Goal: Transaction & Acquisition: Purchase product/service

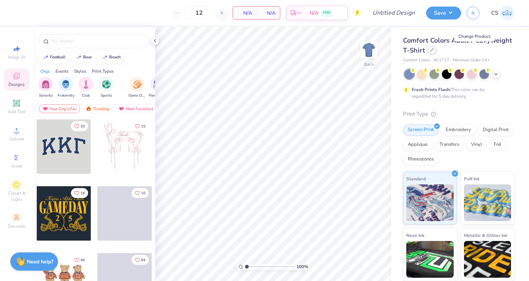
click at [436, 53] on div at bounding box center [432, 50] width 8 height 8
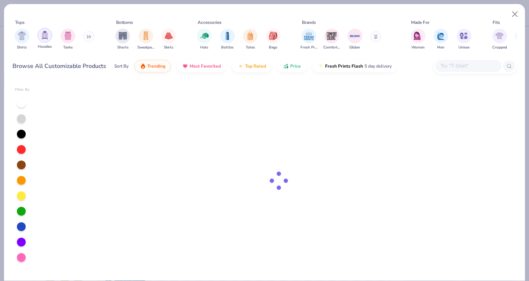
click at [43, 37] on img "filter for Hoodies" at bounding box center [45, 35] width 8 height 8
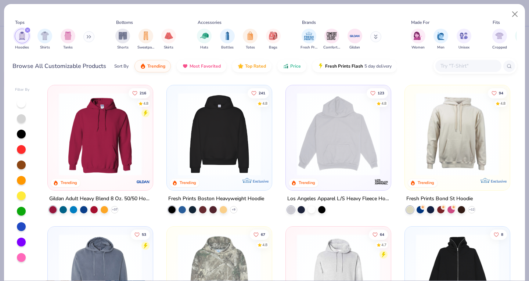
click at [334, 148] on img at bounding box center [338, 134] width 90 height 83
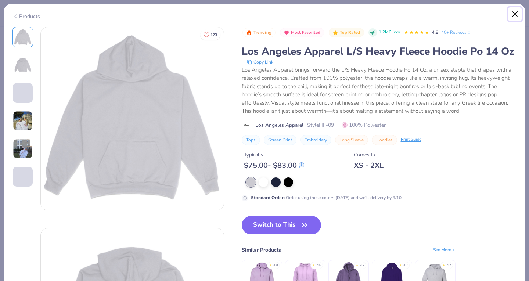
click at [511, 15] on button "Close" at bounding box center [515, 14] width 14 height 14
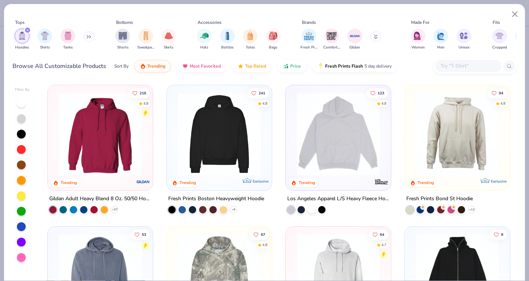
click at [418, 130] on img at bounding box center [457, 134] width 90 height 83
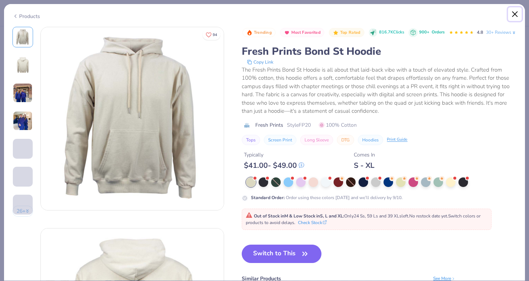
click at [514, 13] on button "Close" at bounding box center [515, 14] width 14 height 14
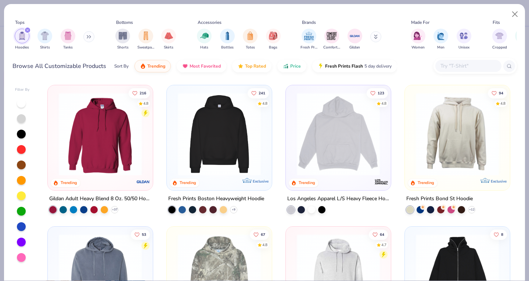
click at [229, 144] on img at bounding box center [219, 134] width 90 height 83
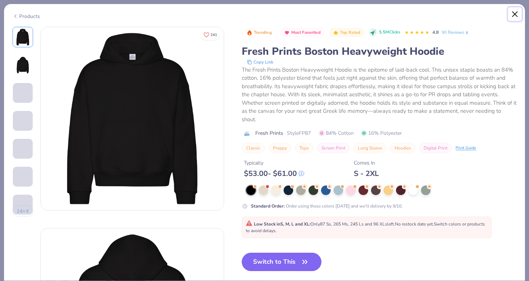
click at [514, 12] on button "Close" at bounding box center [515, 14] width 14 height 14
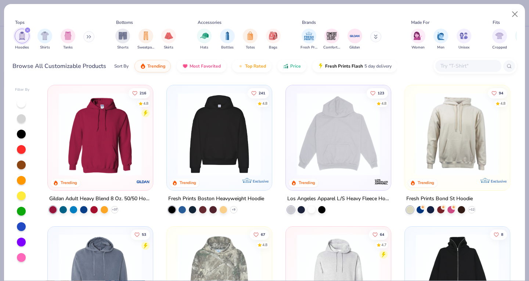
click at [120, 154] on img at bounding box center [100, 134] width 90 height 83
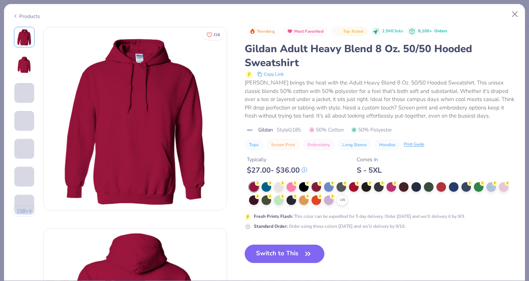
click at [23, 68] on img at bounding box center [24, 65] width 18 height 18
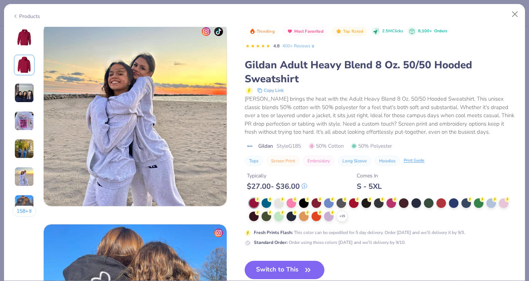
scroll to position [1173, 0]
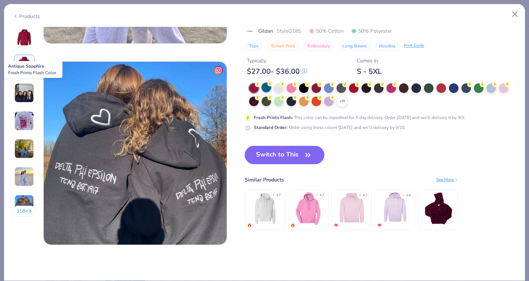
click at [267, 88] on div at bounding box center [267, 88] width 10 height 10
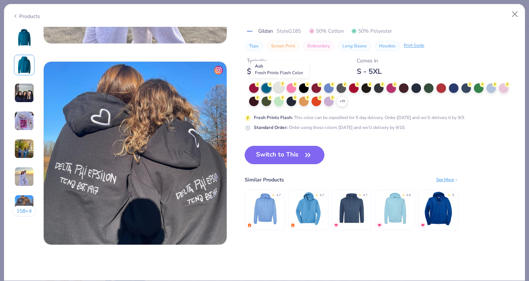
click at [277, 87] on div at bounding box center [279, 88] width 10 height 10
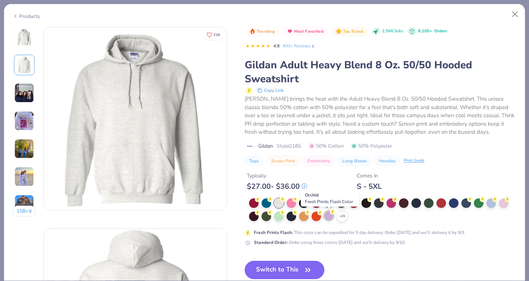
click at [329, 216] on div at bounding box center [329, 216] width 10 height 10
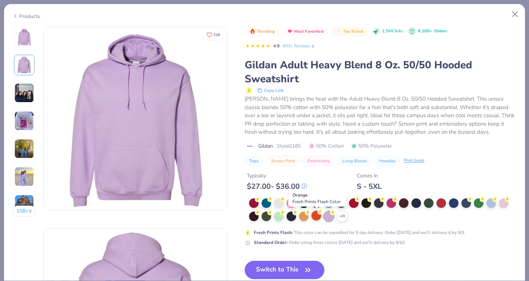
click at [312, 217] on div at bounding box center [316, 216] width 10 height 10
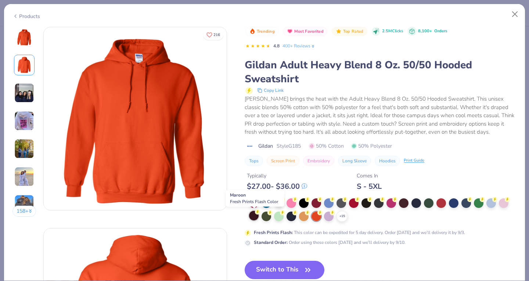
click at [254, 216] on div at bounding box center [254, 216] width 10 height 10
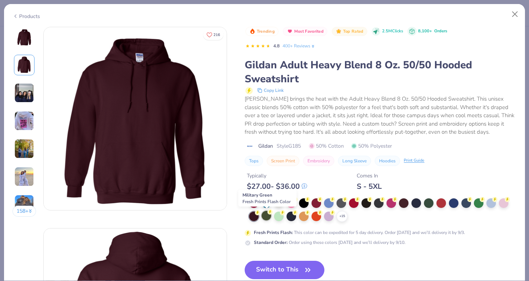
click at [267, 214] on div at bounding box center [267, 216] width 10 height 10
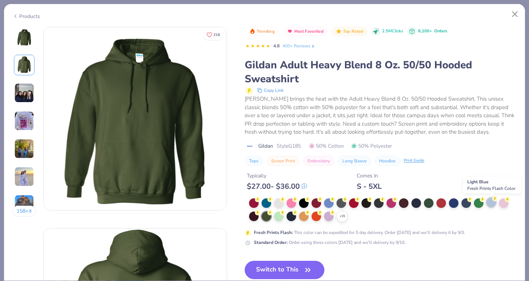
click at [490, 203] on div at bounding box center [491, 203] width 10 height 10
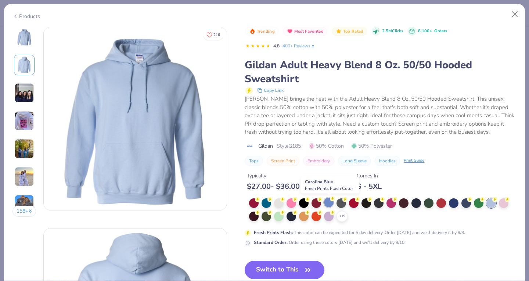
click at [329, 202] on div at bounding box center [329, 203] width 10 height 10
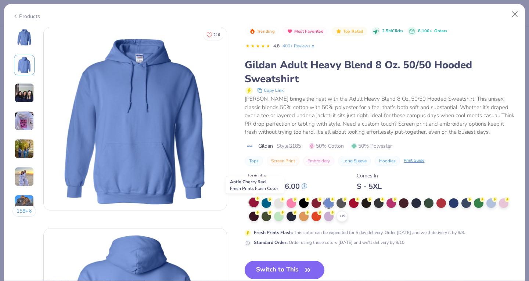
click at [251, 202] on div at bounding box center [254, 203] width 10 height 10
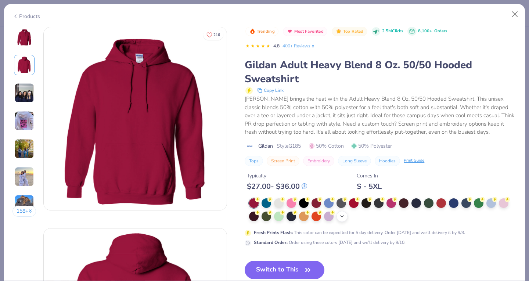
click at [342, 215] on icon at bounding box center [342, 216] width 6 height 6
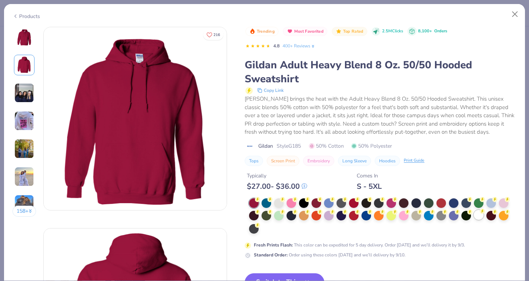
click at [480, 215] on div at bounding box center [479, 215] width 10 height 10
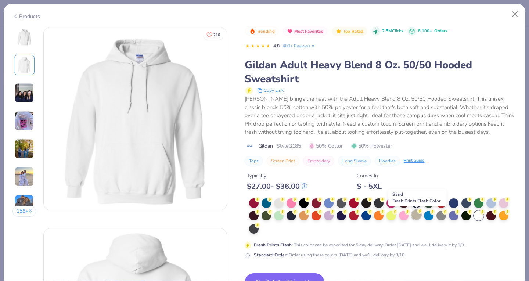
click at [416, 216] on div at bounding box center [416, 215] width 10 height 10
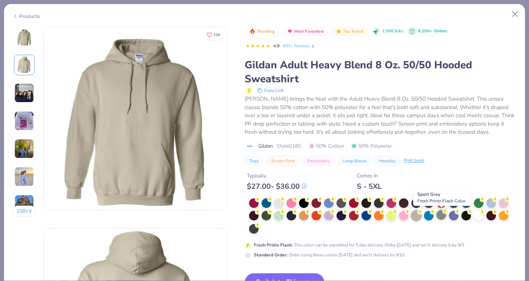
click at [443, 218] on div at bounding box center [441, 215] width 10 height 10
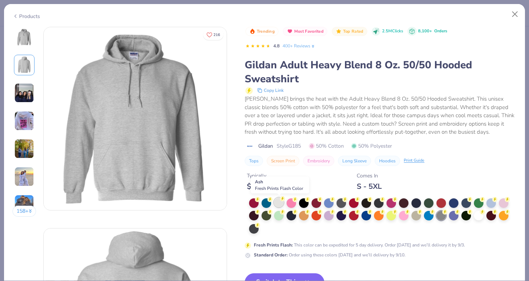
click at [280, 202] on div at bounding box center [279, 203] width 10 height 10
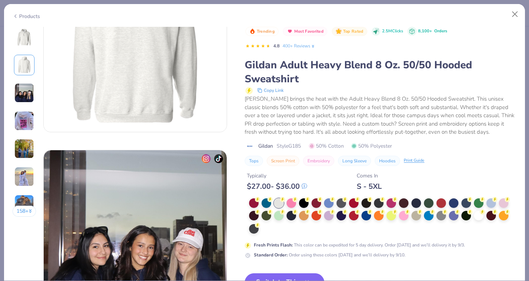
scroll to position [280, 0]
click at [277, 273] on div "Trending Most Favorited Top Rated 2.5M Clicks 8,100+ Orders 4.8 400+ Reviews Gi…" at bounding box center [381, 200] width 272 height 346
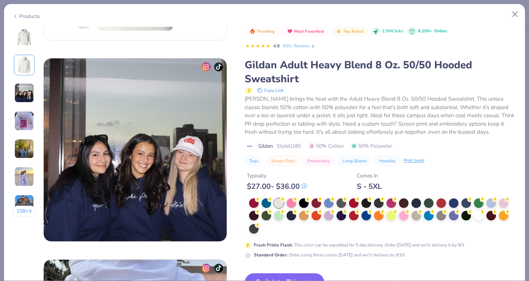
click at [291, 133] on div "[PERSON_NAME] brings the heat with the Adult Heavy Blend 8 Oz. 50/50 Hooded Swe…" at bounding box center [381, 116] width 272 height 42
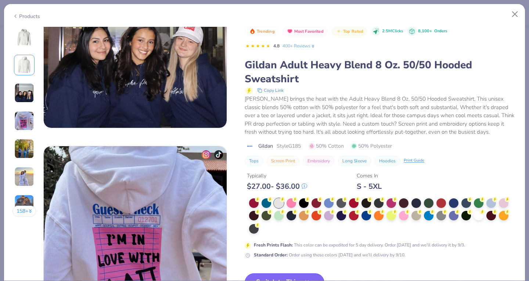
click at [277, 274] on button "Switch to This" at bounding box center [285, 282] width 80 height 18
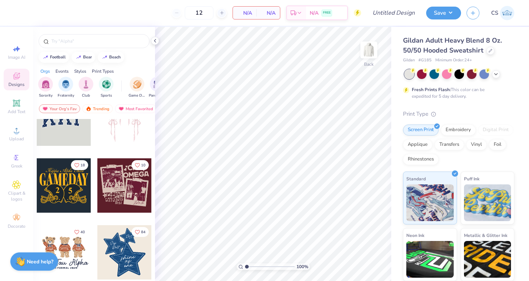
scroll to position [65, 0]
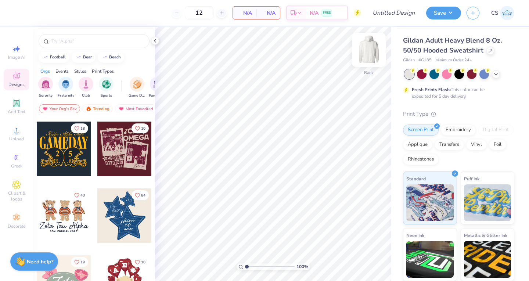
click at [368, 51] on img at bounding box center [368, 49] width 29 height 29
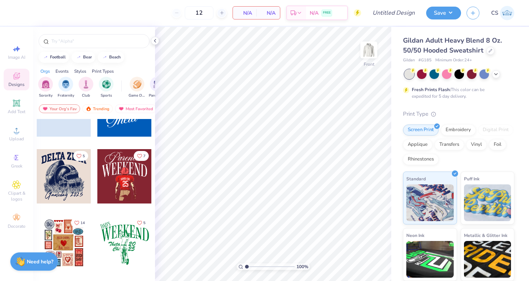
scroll to position [1045, 0]
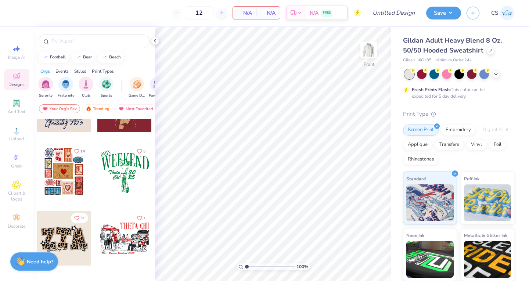
click at [63, 176] on div at bounding box center [64, 171] width 54 height 54
